Goal: Transaction & Acquisition: Purchase product/service

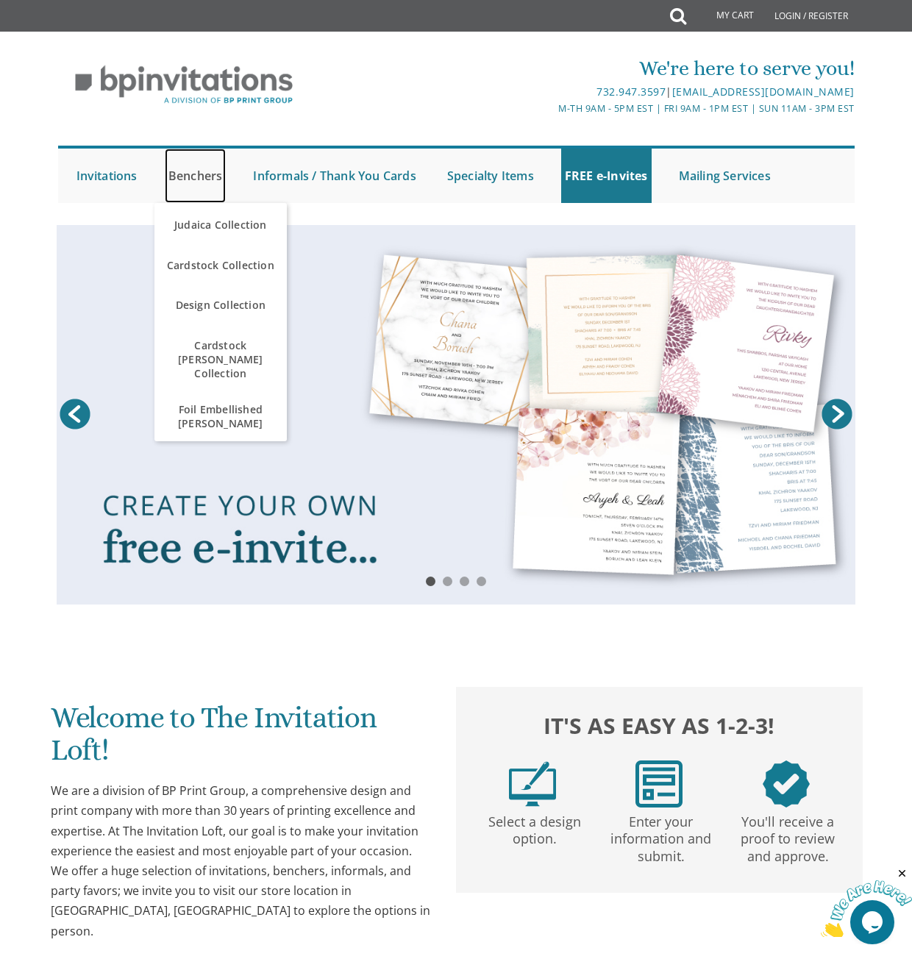
click at [199, 176] on link "Benchers" at bounding box center [196, 175] width 62 height 54
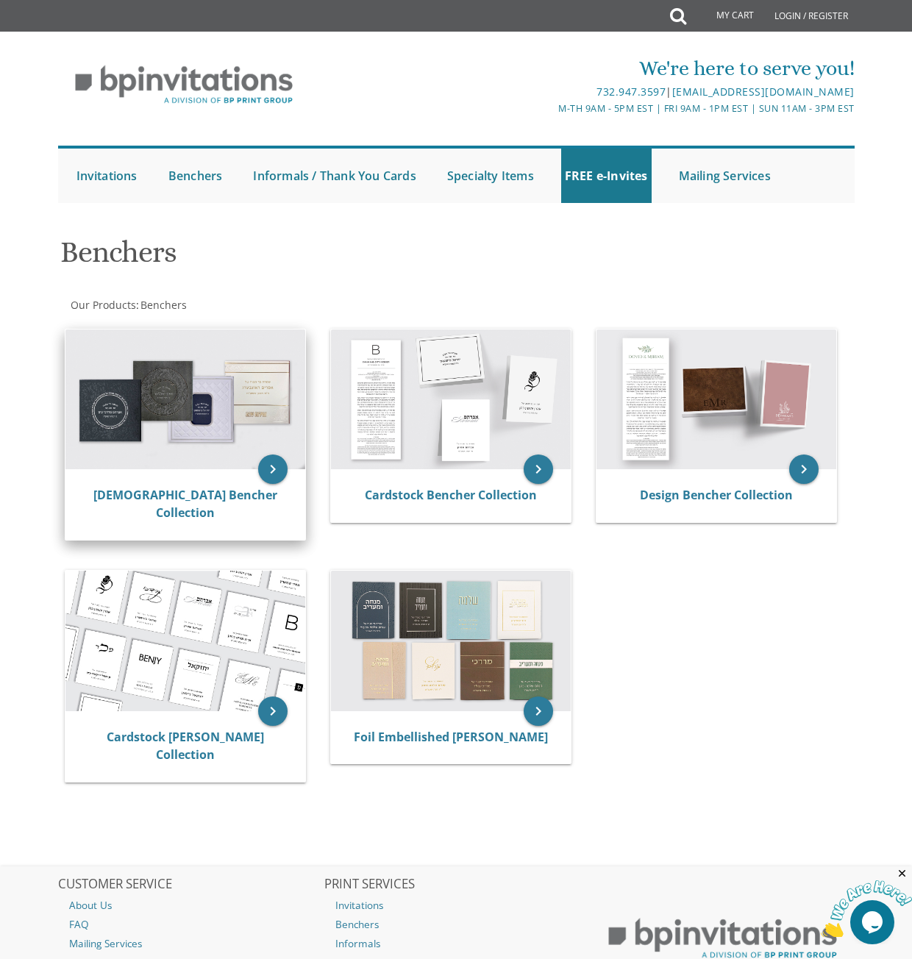
click at [193, 400] on img at bounding box center [185, 399] width 240 height 140
click at [267, 469] on icon "keyboard_arrow_right" at bounding box center [272, 468] width 29 height 29
click at [212, 412] on img at bounding box center [185, 399] width 240 height 140
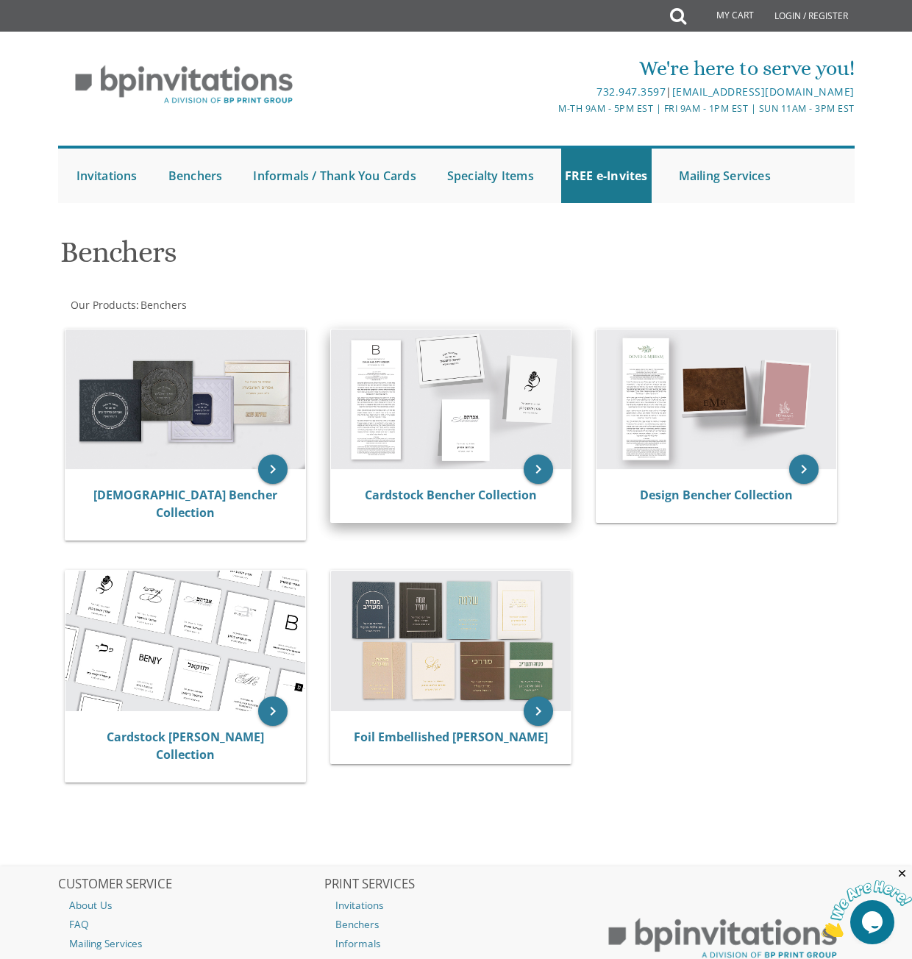
click at [454, 424] on img at bounding box center [451, 399] width 240 height 140
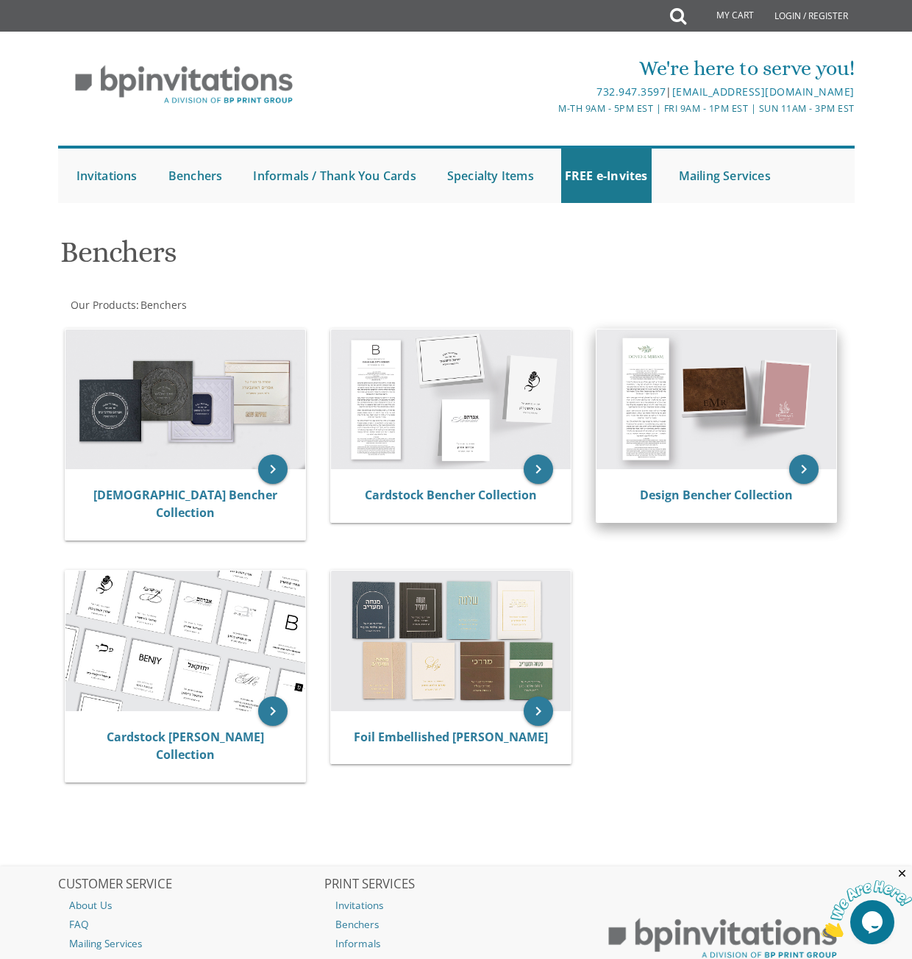
click at [717, 403] on img at bounding box center [716, 399] width 240 height 140
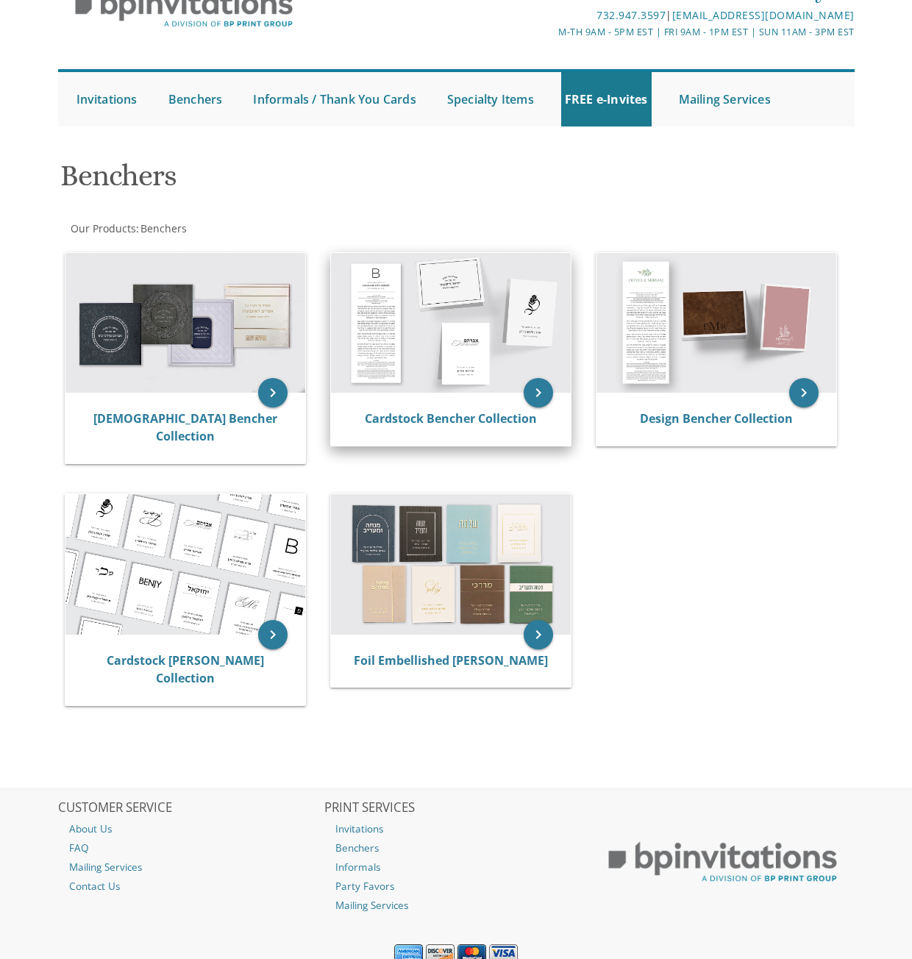
scroll to position [116, 0]
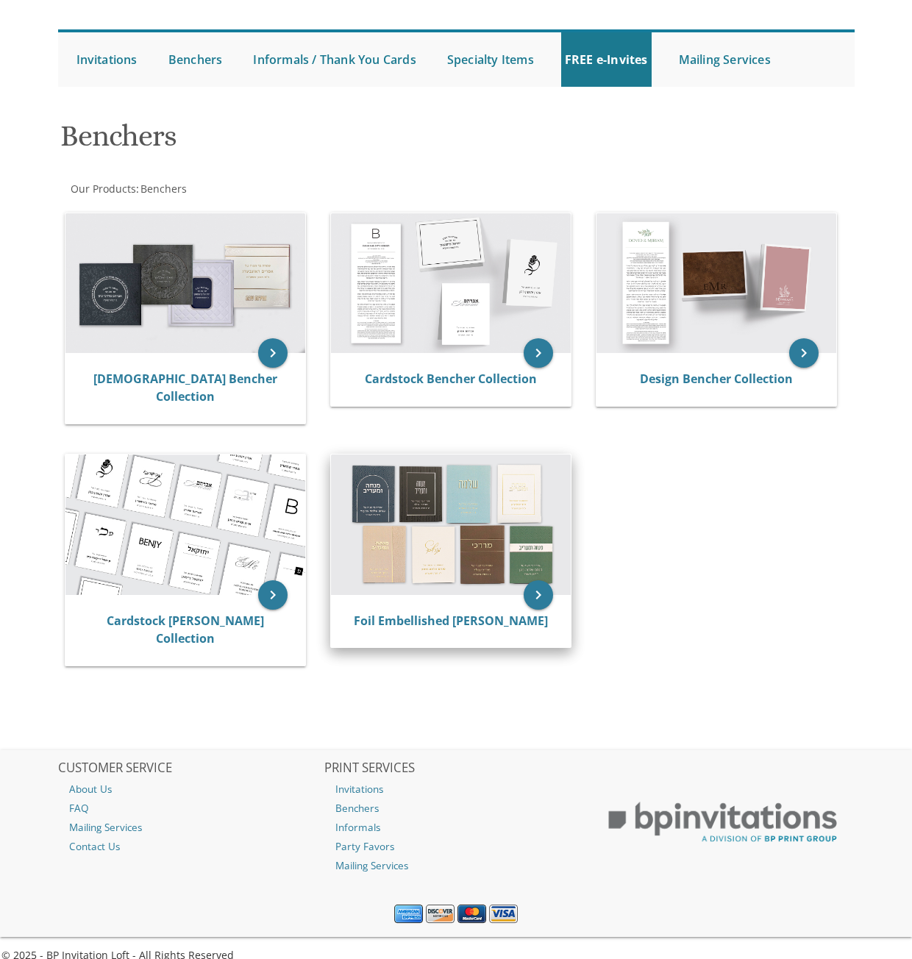
click at [422, 488] on img at bounding box center [451, 524] width 240 height 140
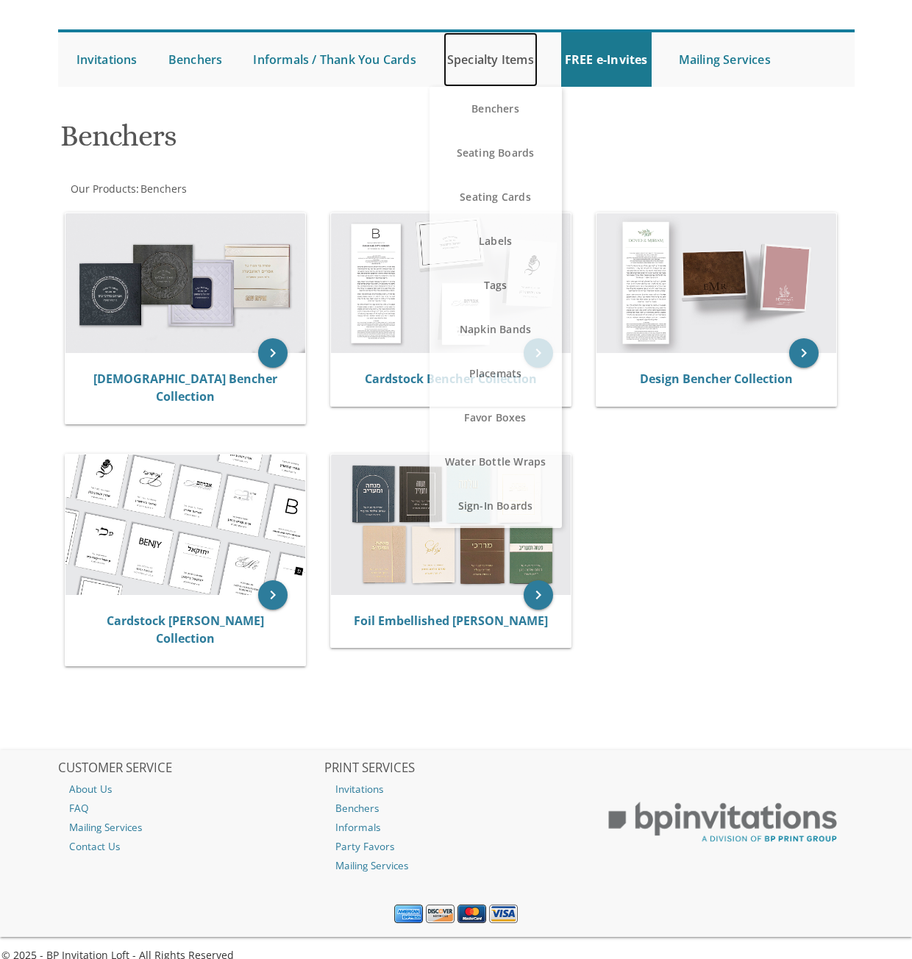
click at [481, 66] on link "Specialty Items" at bounding box center [490, 59] width 94 height 54
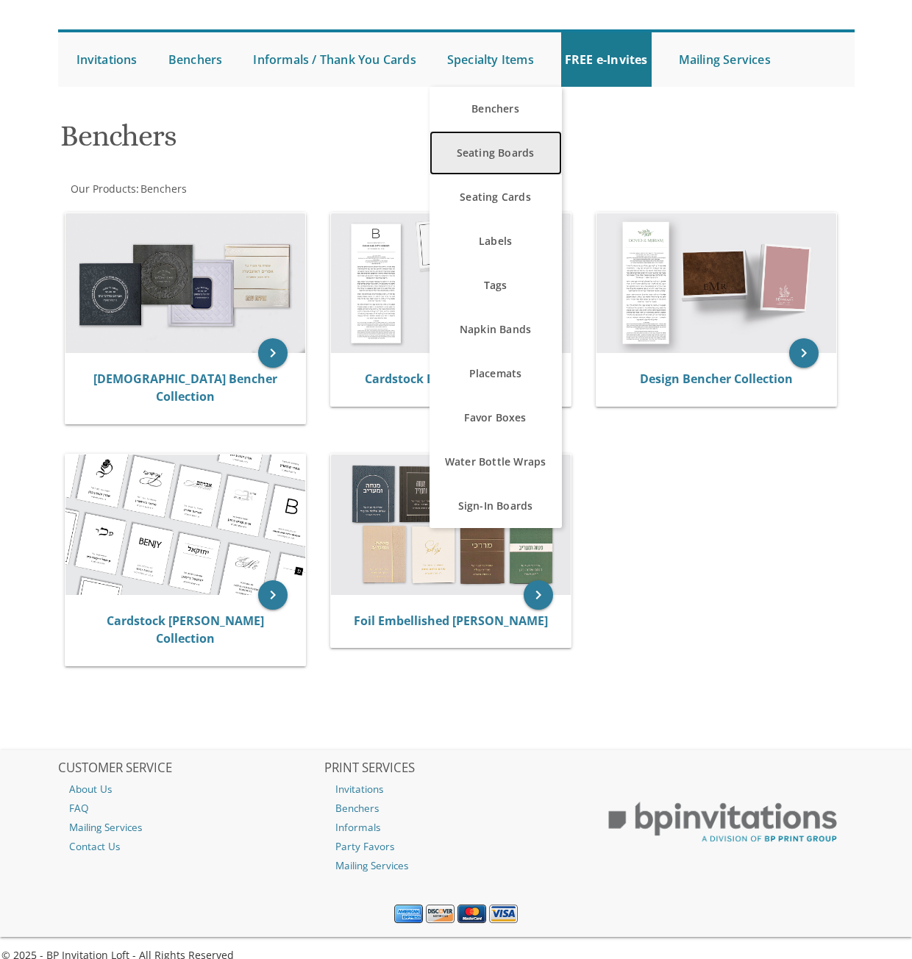
click at [503, 160] on link "Seating Boards" at bounding box center [495, 153] width 132 height 44
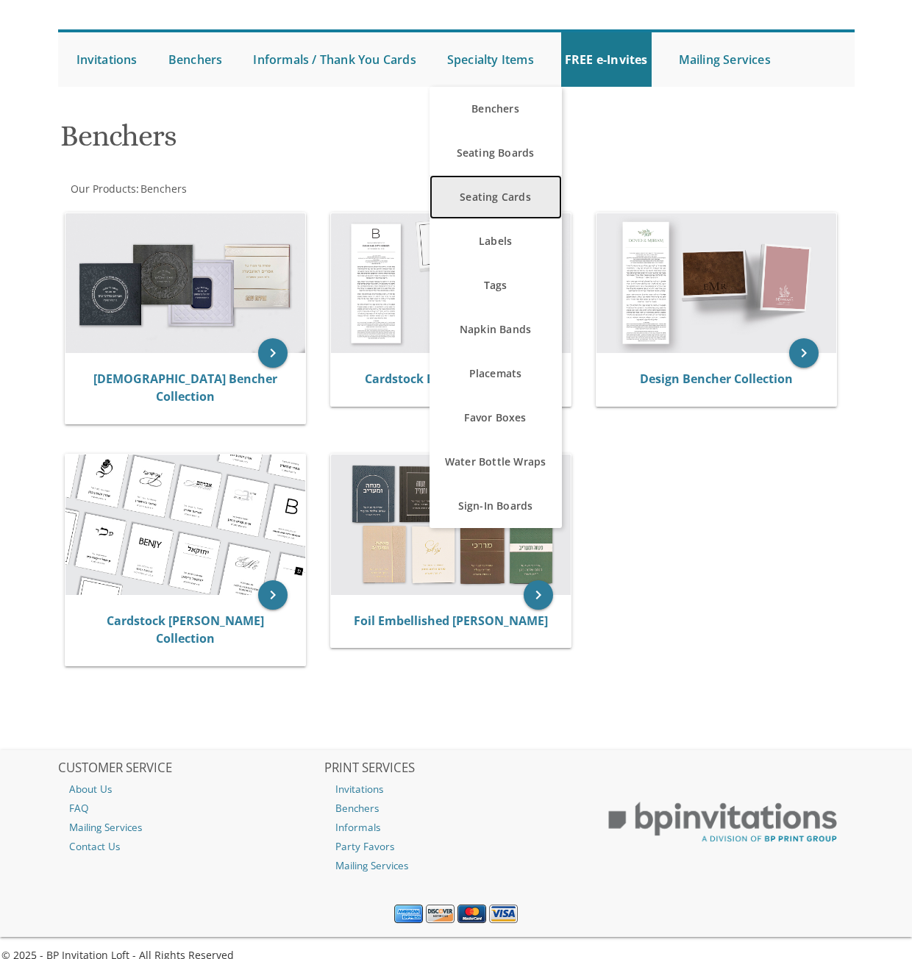
click at [495, 204] on link "Seating Cards" at bounding box center [495, 197] width 132 height 44
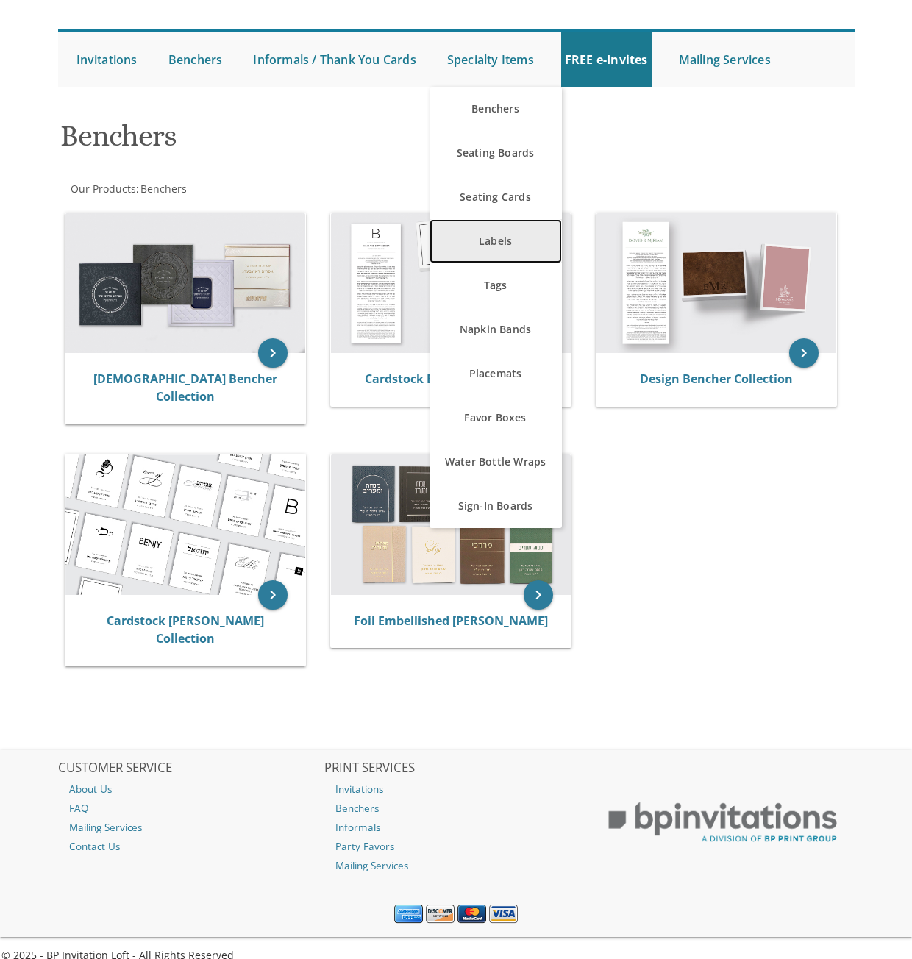
click at [491, 248] on link "Labels" at bounding box center [495, 241] width 132 height 44
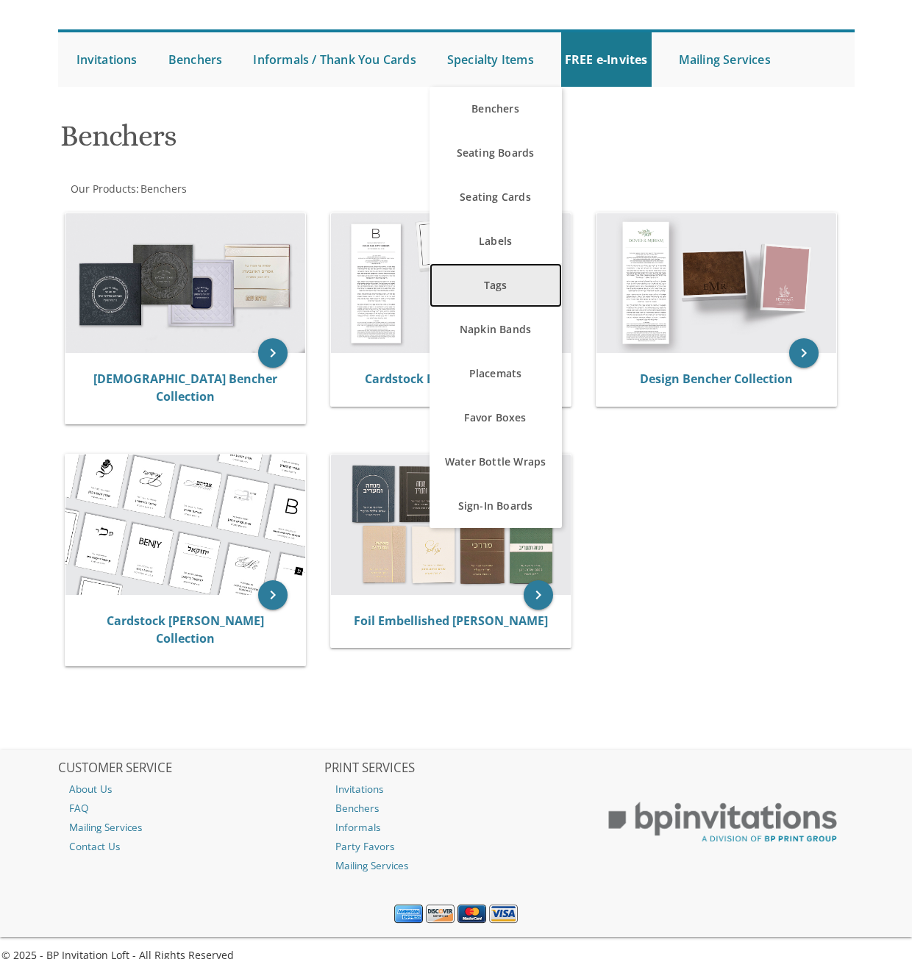
click at [504, 289] on link "Tags" at bounding box center [495, 285] width 132 height 44
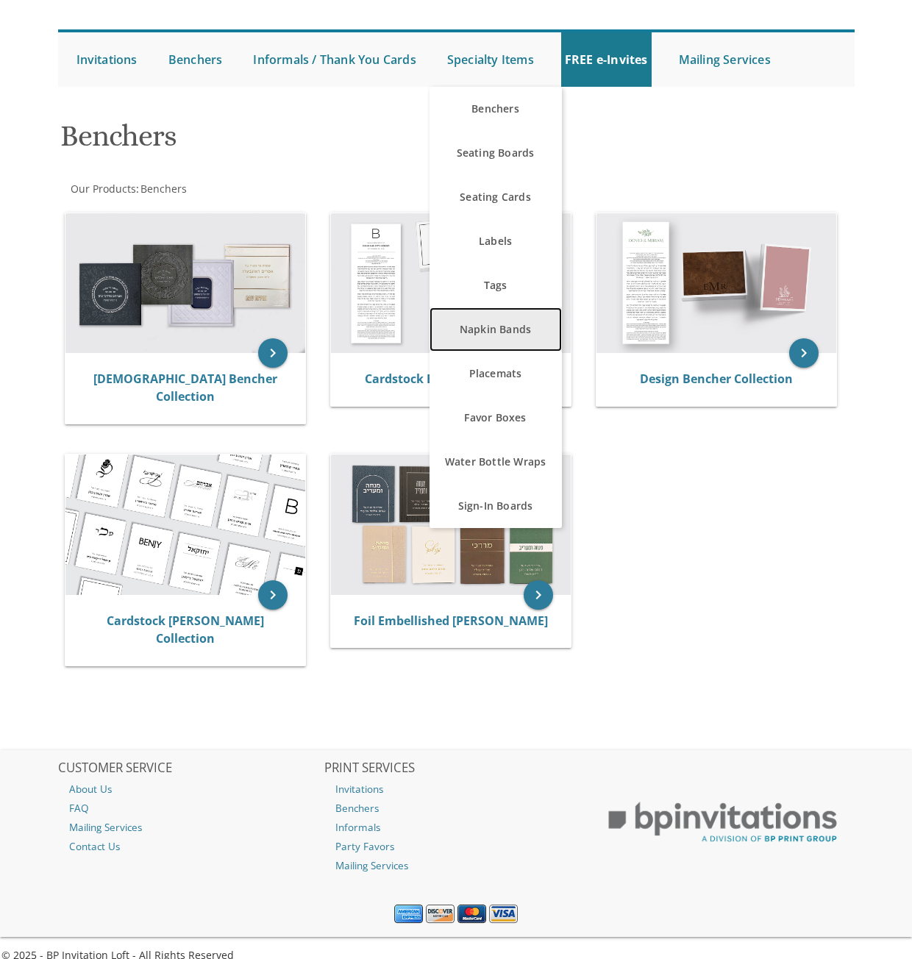
click at [503, 321] on link "Napkin Bands" at bounding box center [495, 329] width 132 height 44
click at [506, 336] on link "Napkin Bands" at bounding box center [495, 329] width 132 height 44
click at [506, 332] on link "Napkin Bands" at bounding box center [495, 329] width 132 height 44
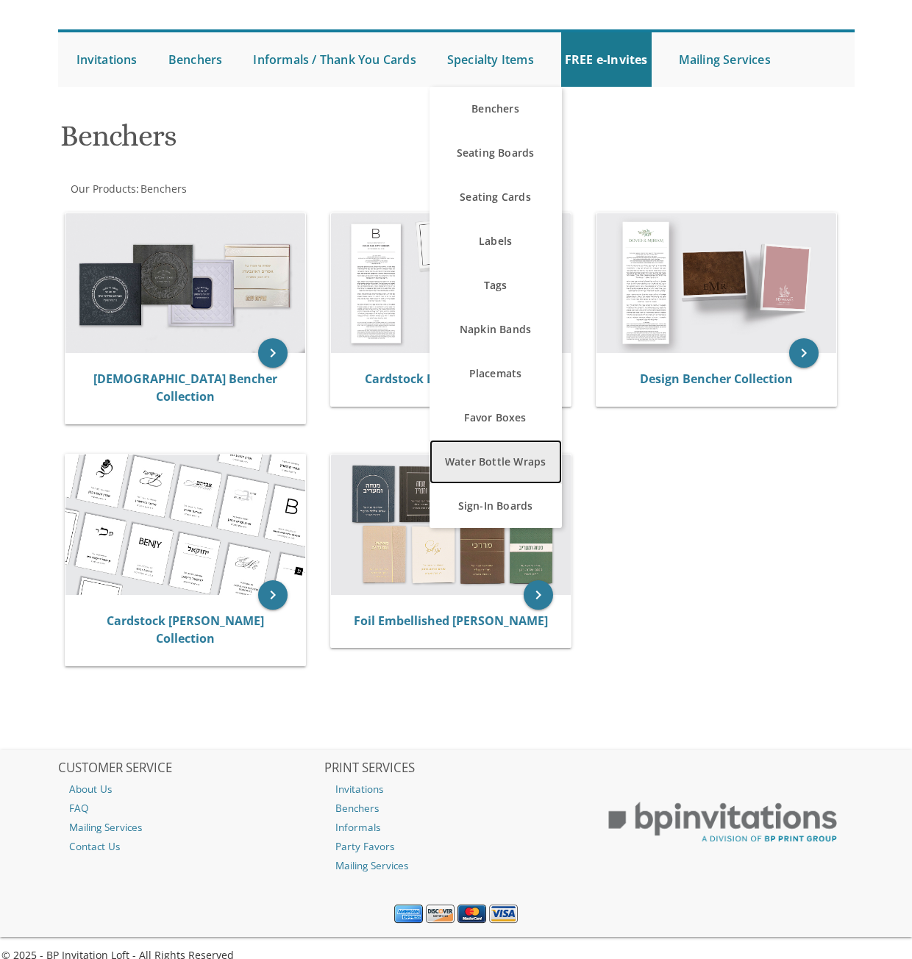
click at [510, 459] on link "Water Bottle Wraps" at bounding box center [495, 462] width 132 height 44
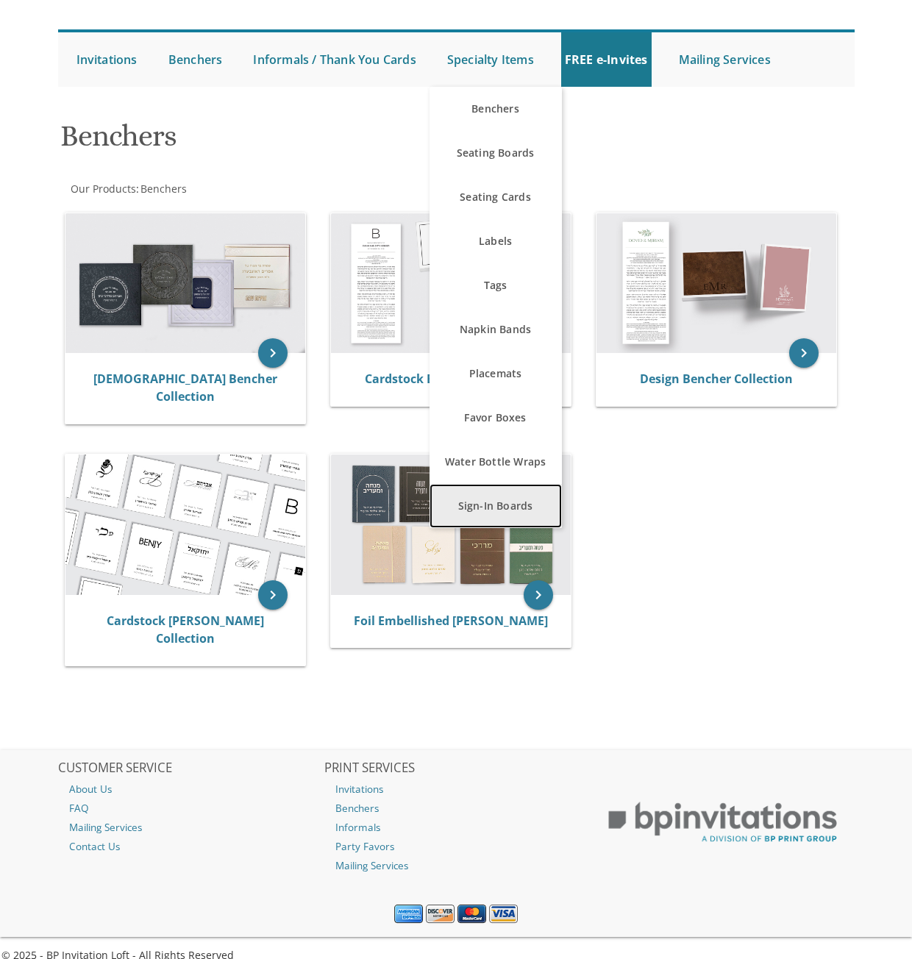
click at [508, 505] on link "Sign-In Boards" at bounding box center [495, 506] width 132 height 44
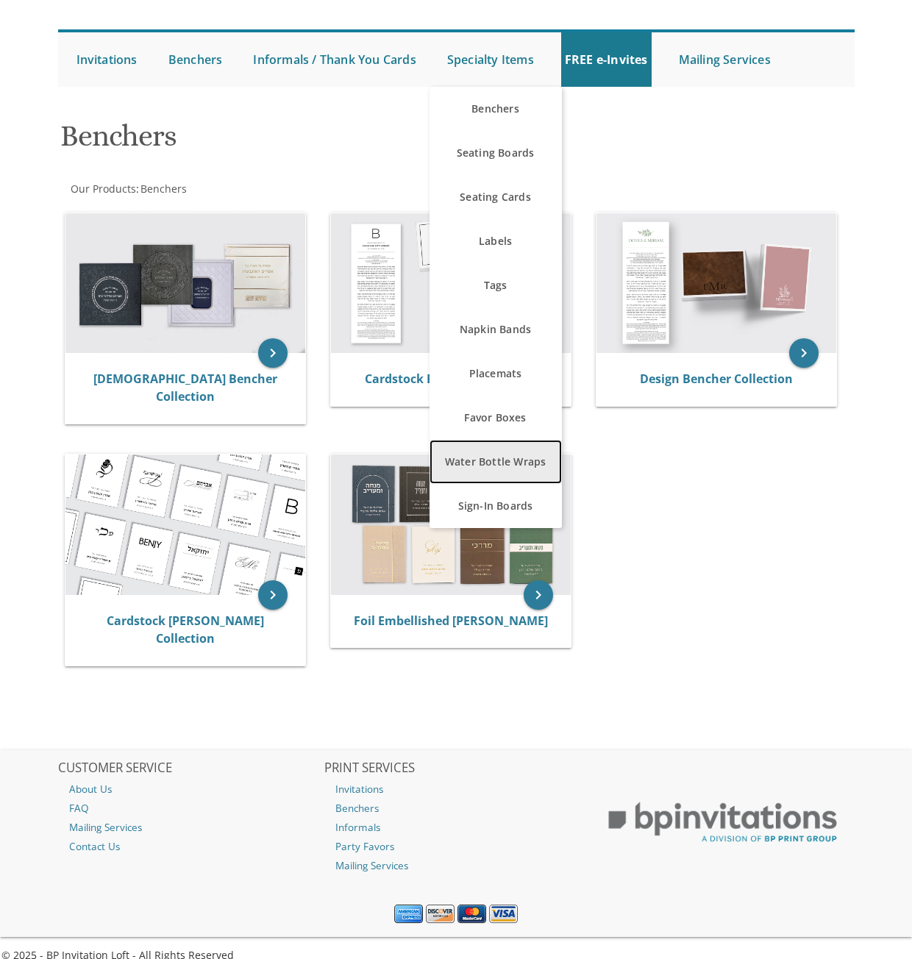
click at [500, 464] on link "Water Bottle Wraps" at bounding box center [495, 462] width 132 height 44
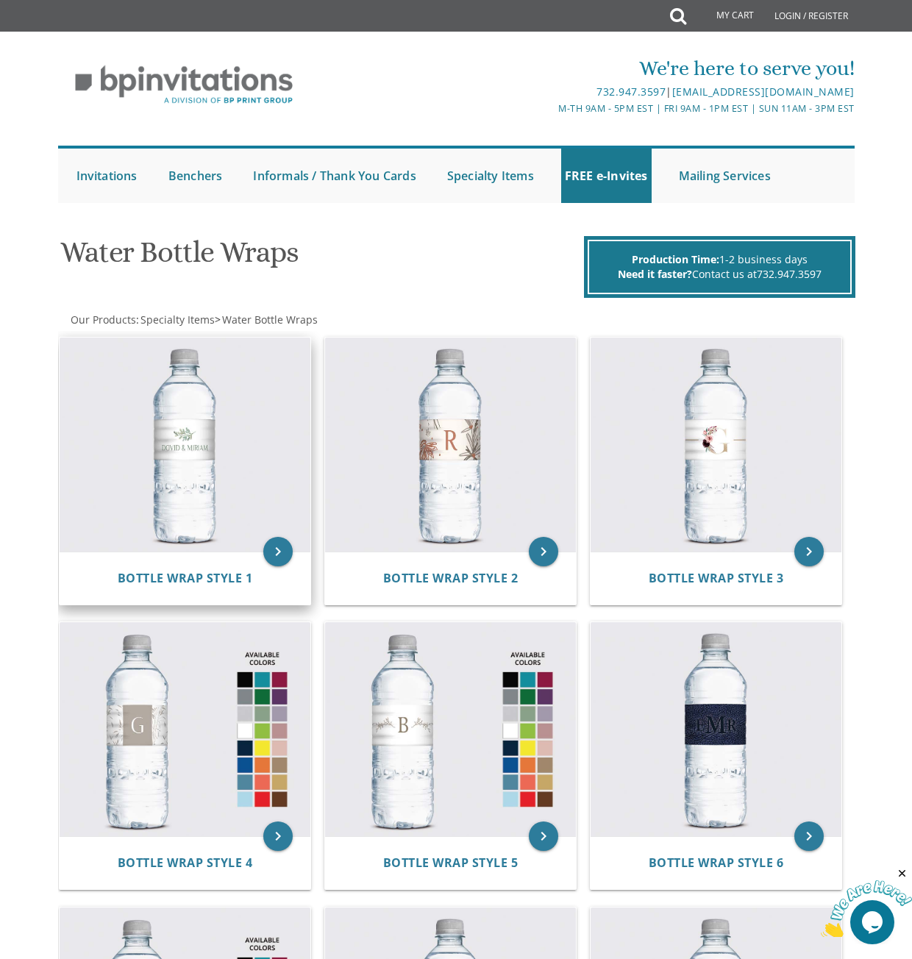
click at [233, 518] on img at bounding box center [185, 444] width 251 height 214
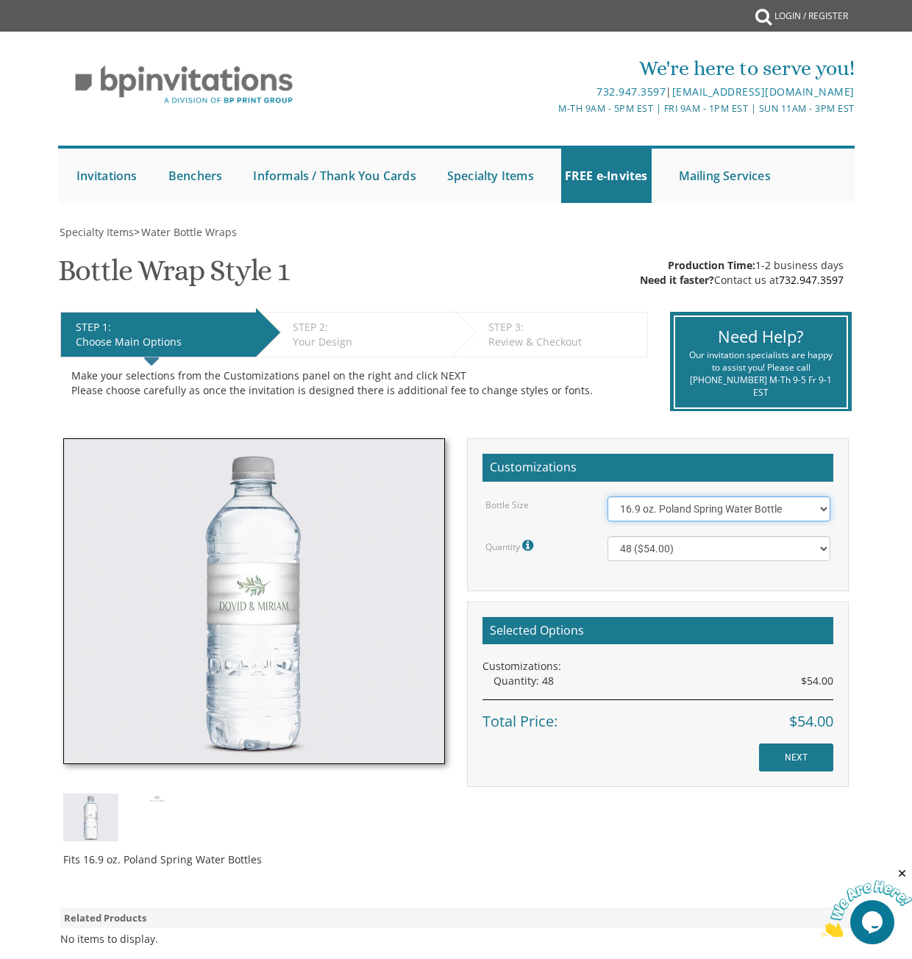
click at [607, 496] on select "16.9 oz. Poland Spring Water Bottle 13.5 oz. Fred Water Bottle" at bounding box center [718, 508] width 223 height 25
click at [686, 502] on select "16.9 oz. Poland Spring Water Bottle 13.5 oz. Fred Water Bottle" at bounding box center [718, 508] width 223 height 25
click at [607, 496] on select "16.9 oz. Poland Spring Water Bottle 13.5 oz. Fred Water Bottle" at bounding box center [718, 508] width 223 height 25
click at [637, 479] on h2 "Customizations" at bounding box center [657, 468] width 351 height 28
